Goal: Book appointment/travel/reservation

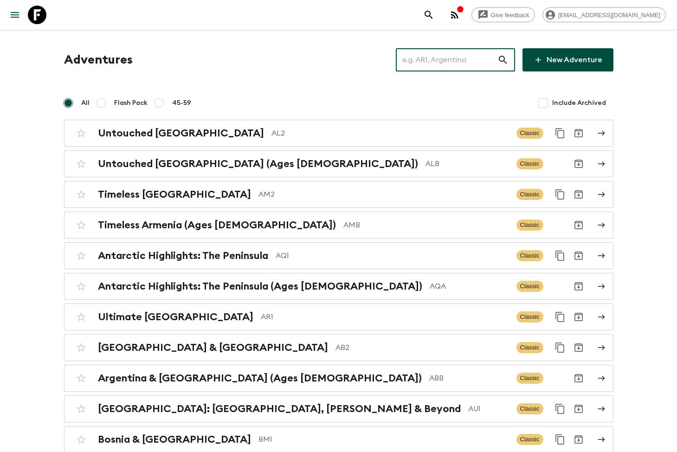
click at [471, 52] on input "text" at bounding box center [447, 60] width 102 height 26
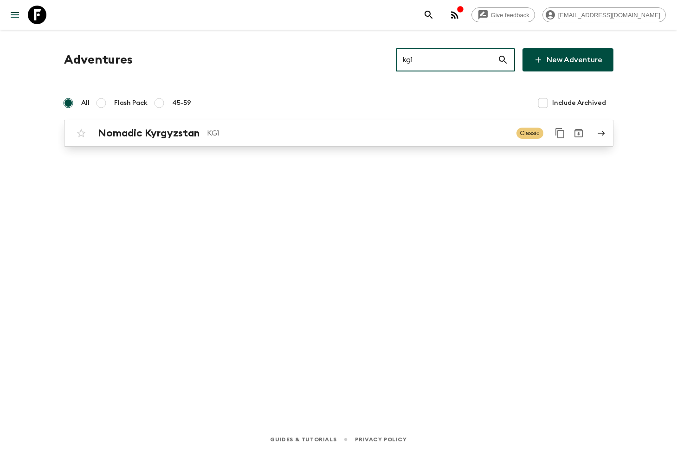
type input "kg1"
click at [367, 120] on link "Nomadic Kyrgyzstan KG1 Classic" at bounding box center [338, 133] width 549 height 27
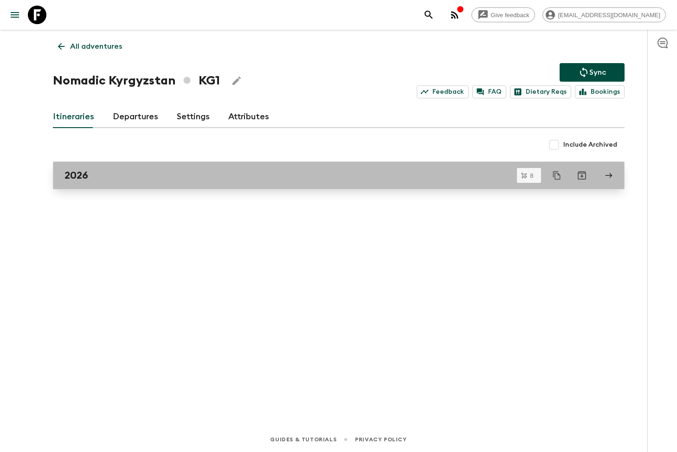
click at [132, 181] on link "2026" at bounding box center [339, 175] width 572 height 28
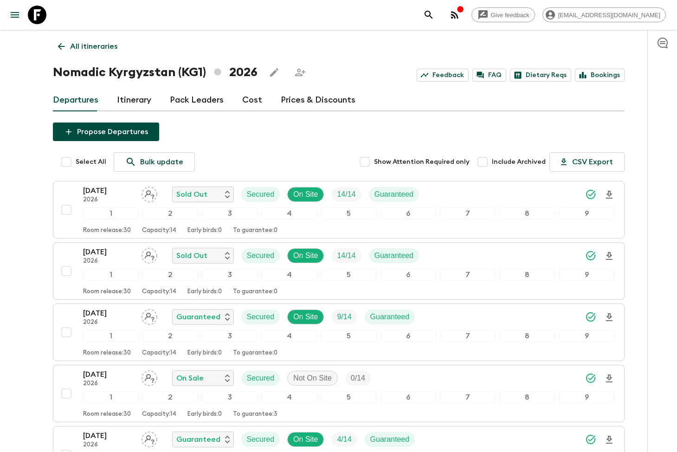
click at [75, 49] on p "All itineraries" at bounding box center [93, 46] width 47 height 11
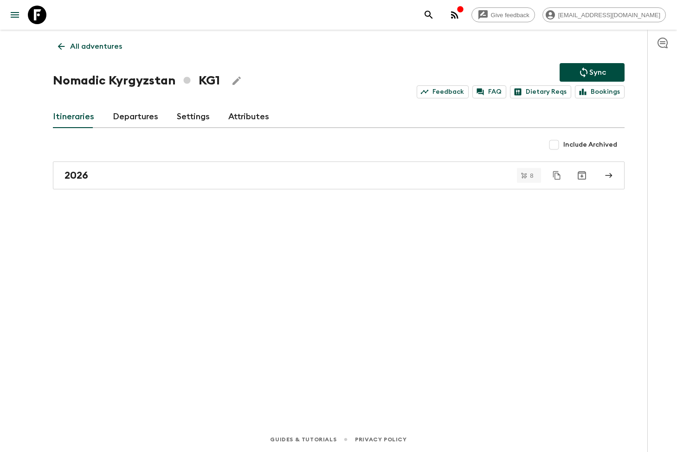
click at [138, 118] on link "Departures" at bounding box center [135, 117] width 45 height 22
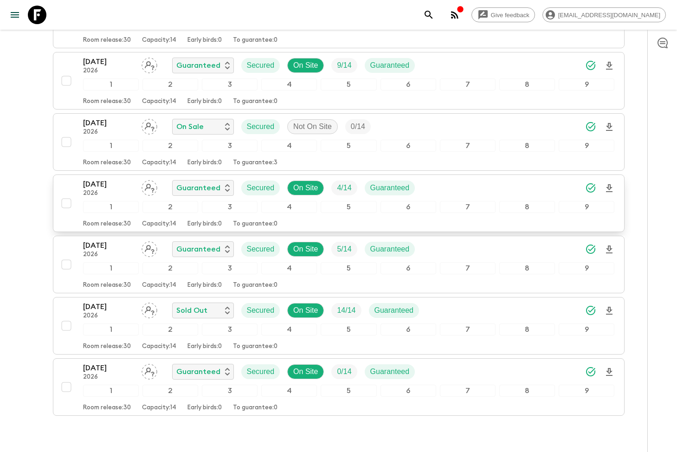
scroll to position [281, 0]
